Goal: Transaction & Acquisition: Book appointment/travel/reservation

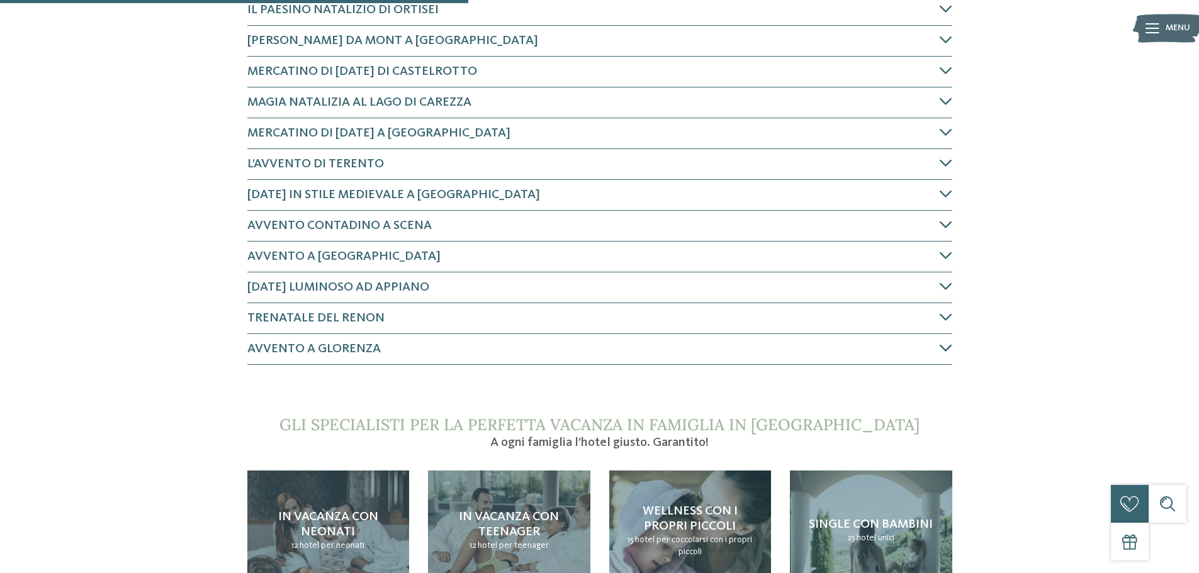
scroll to position [566, 0]
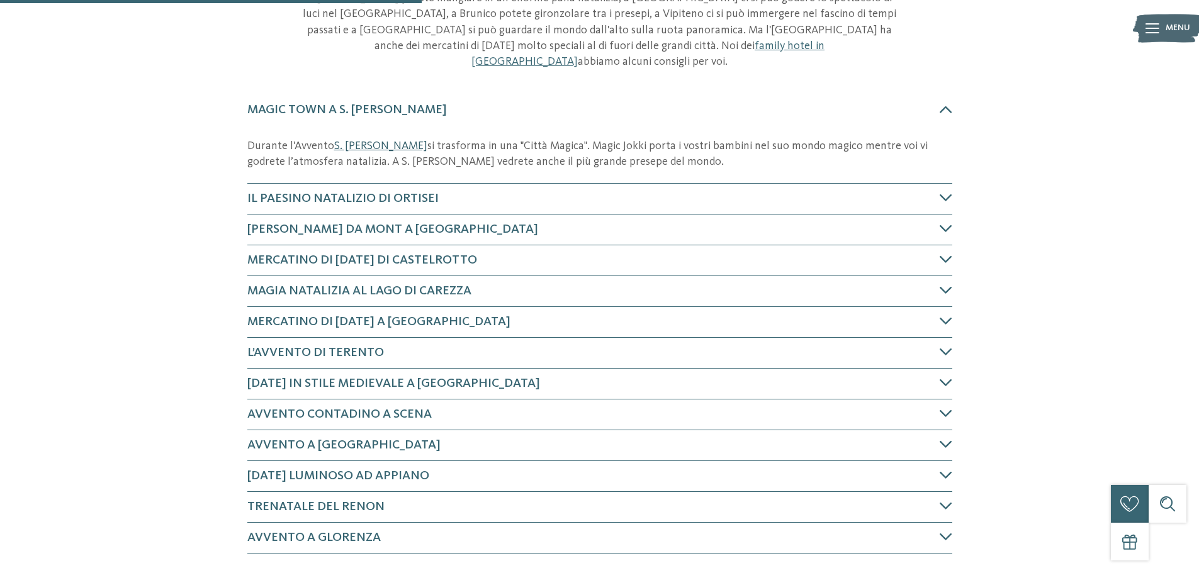
click at [364, 140] on link "S. Cristina" at bounding box center [380, 145] width 93 height 11
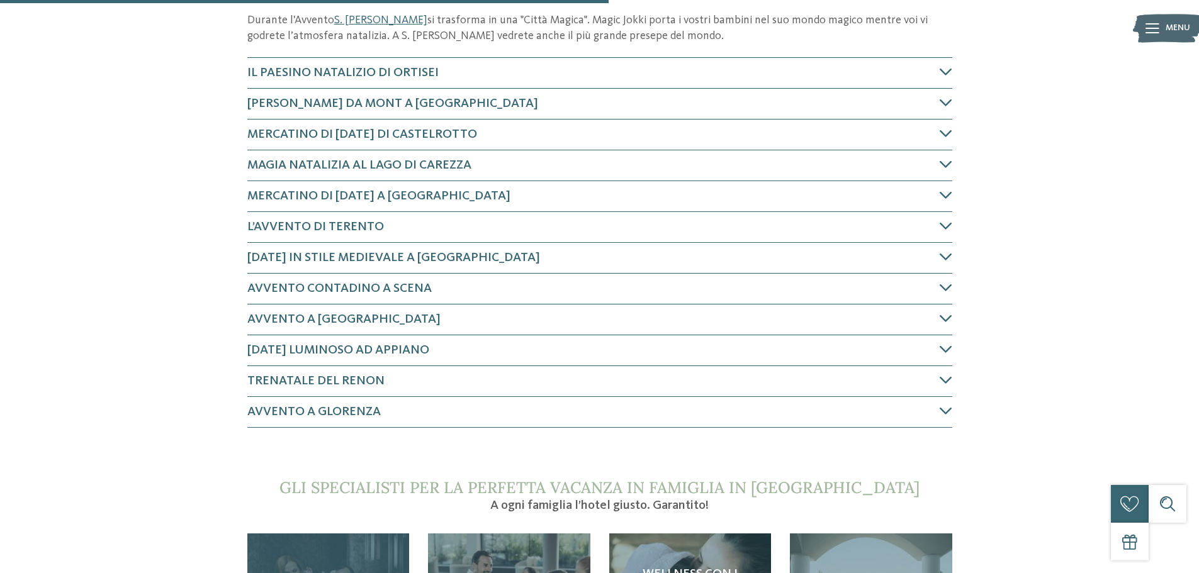
scroll to position [1007, 0]
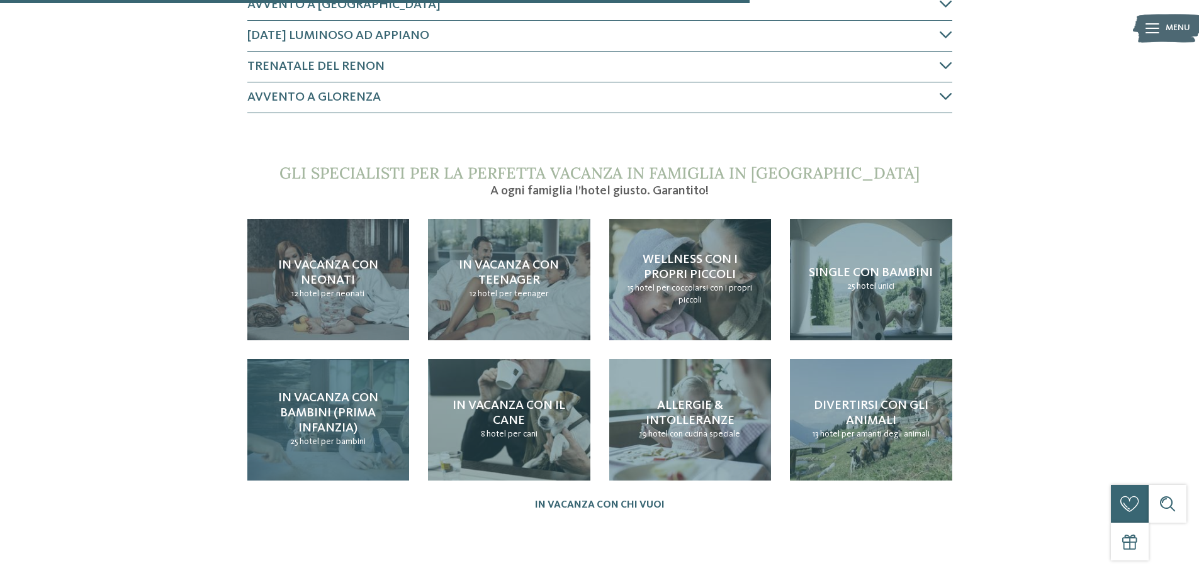
click at [328, 402] on span "In vacanza con bambini (prima infanzia)" at bounding box center [328, 413] width 100 height 43
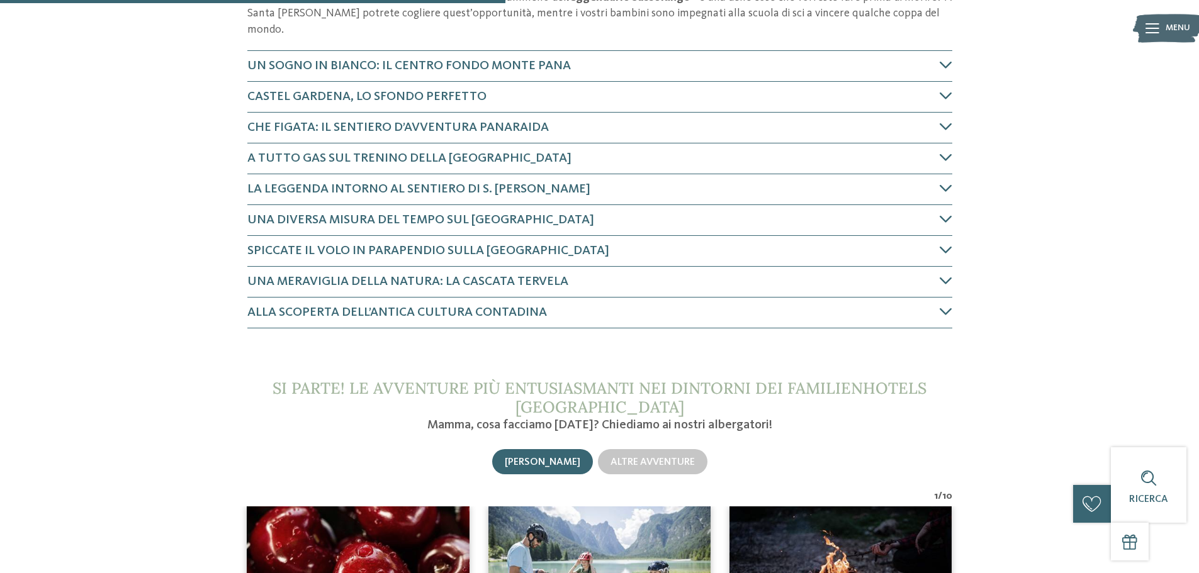
scroll to position [566, 0]
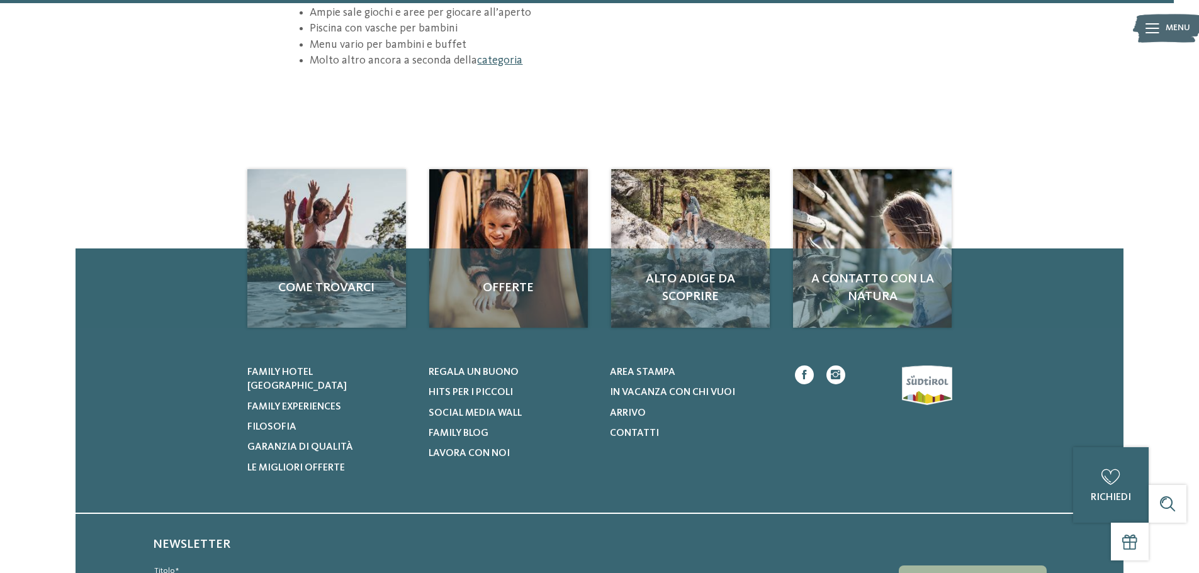
scroll to position [2014, 0]
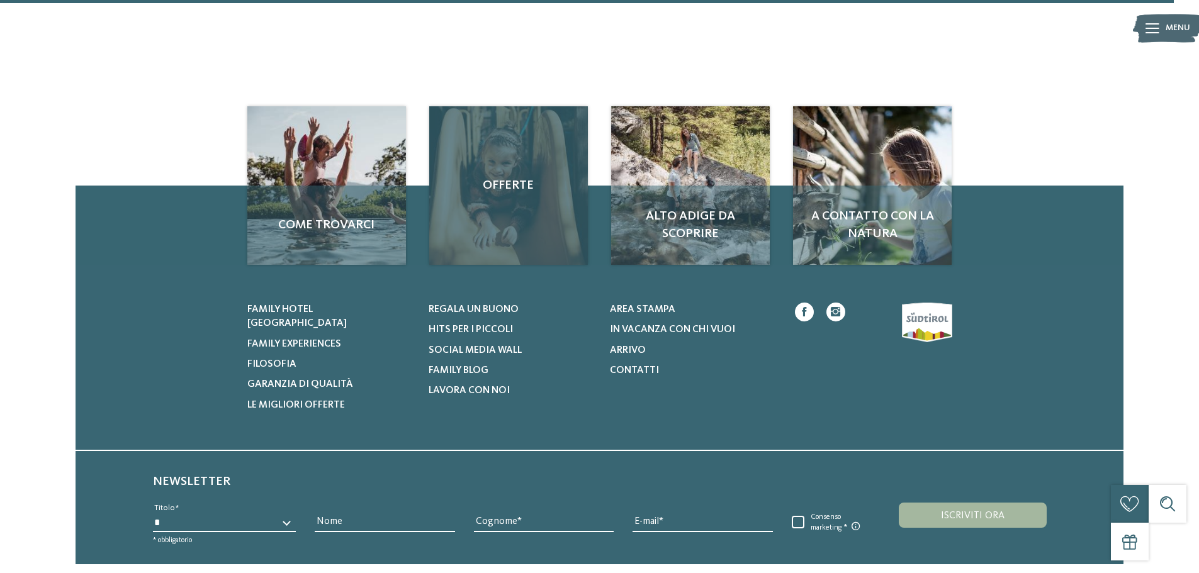
click at [513, 106] on div "Offerte" at bounding box center [508, 185] width 159 height 159
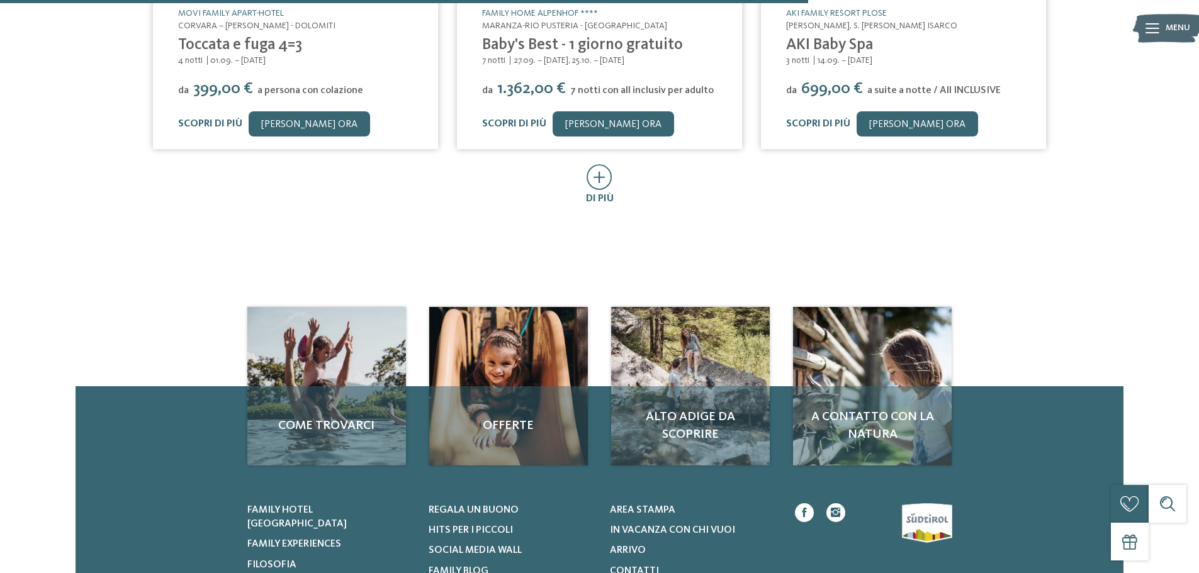
scroll to position [529, 0]
